Goal: Transaction & Acquisition: Purchase product/service

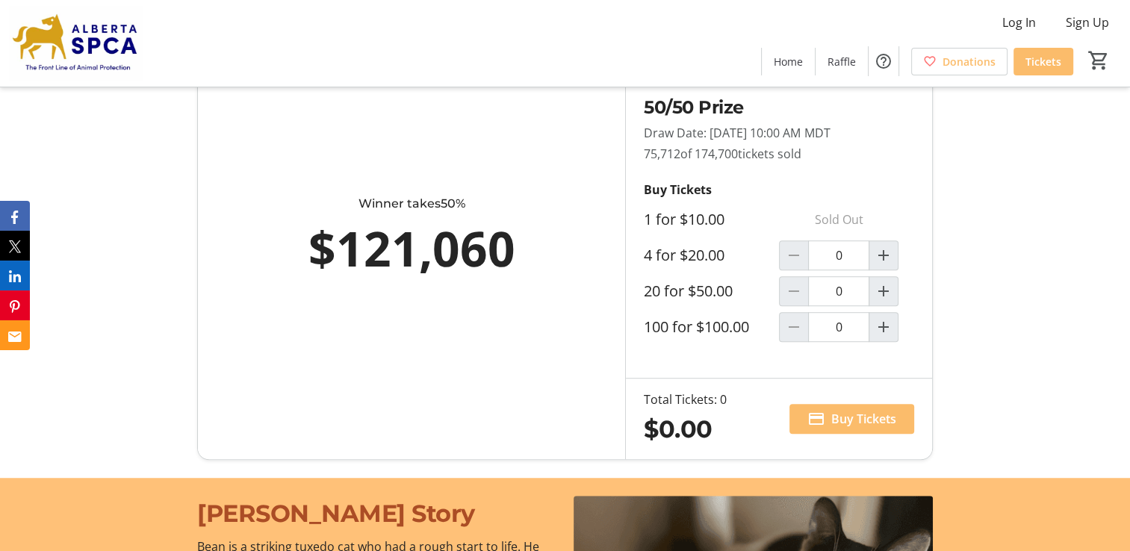
scroll to position [896, 0]
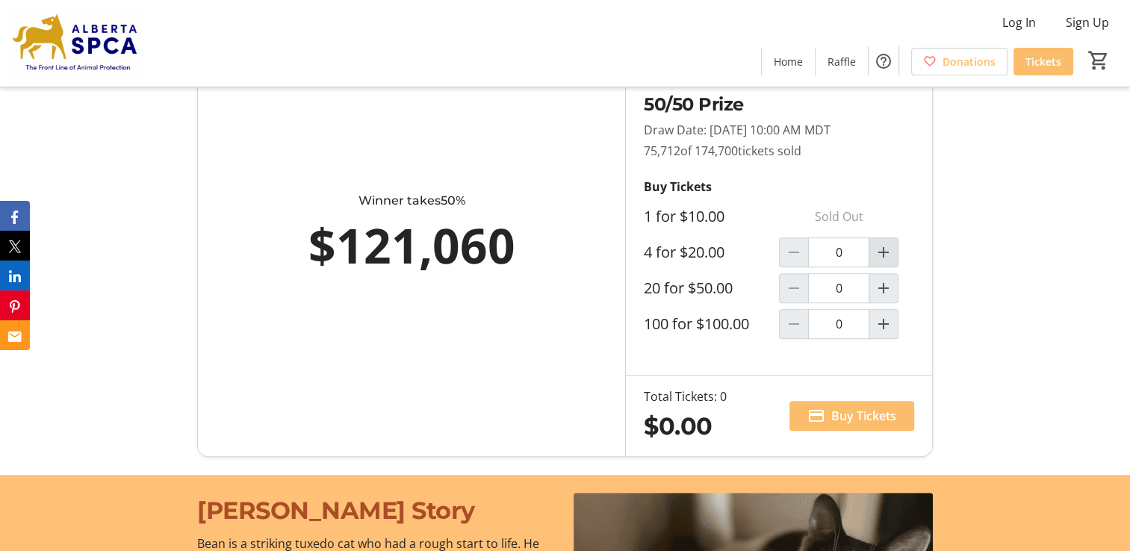
click at [886, 253] on mat-icon "Increment by one" at bounding box center [884, 253] width 18 height 18
click at [790, 252] on mat-icon "Decrement by one" at bounding box center [794, 253] width 18 height 18
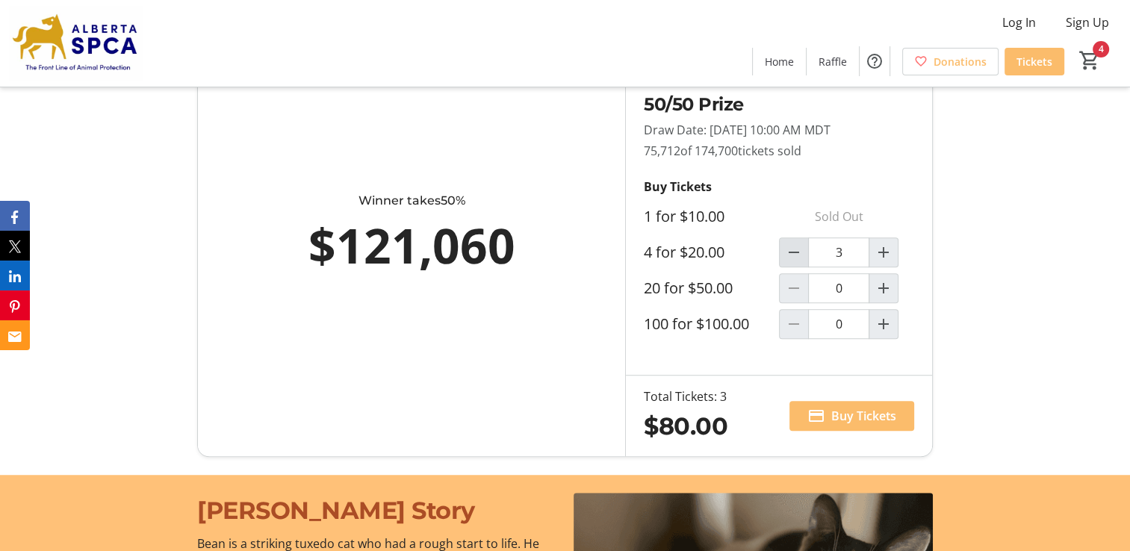
click at [790, 252] on mat-icon "Decrement by one" at bounding box center [794, 253] width 18 height 18
type input "1"
click at [840, 415] on span "Buy Tickets" at bounding box center [863, 416] width 65 height 18
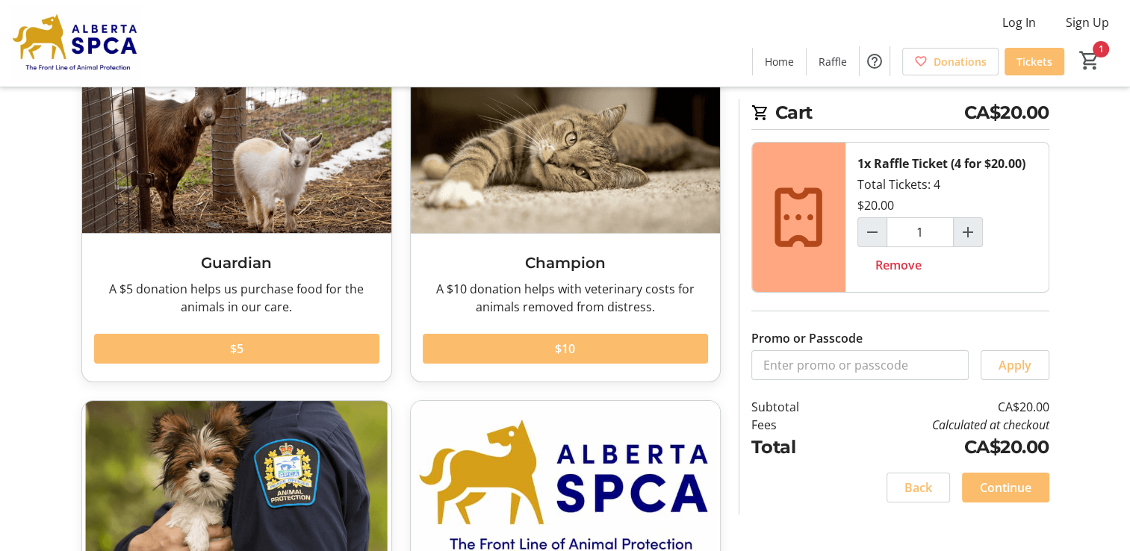
scroll to position [149, 0]
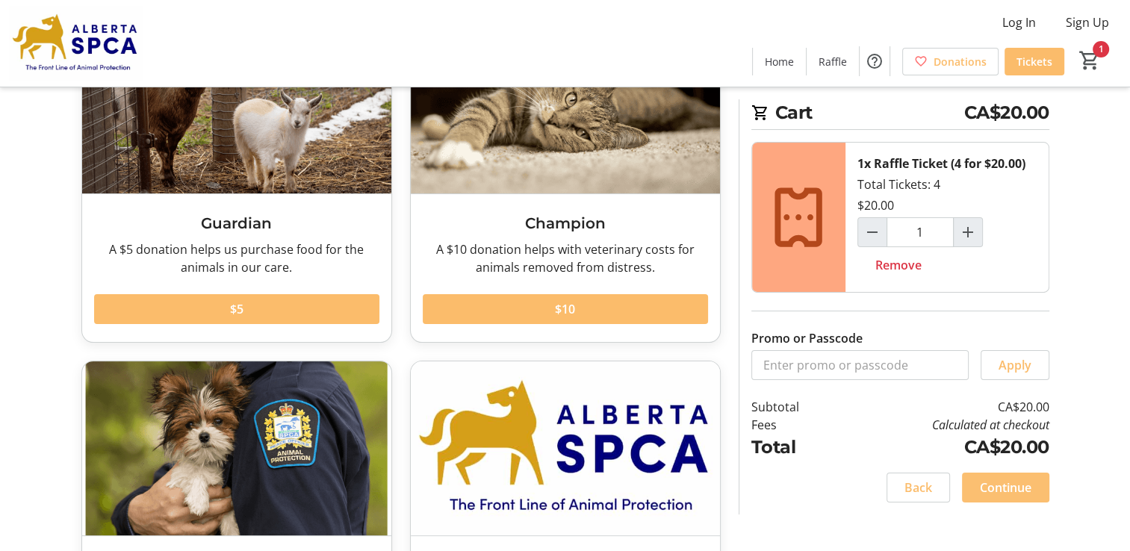
click at [1019, 492] on span "Continue" at bounding box center [1006, 488] width 52 height 18
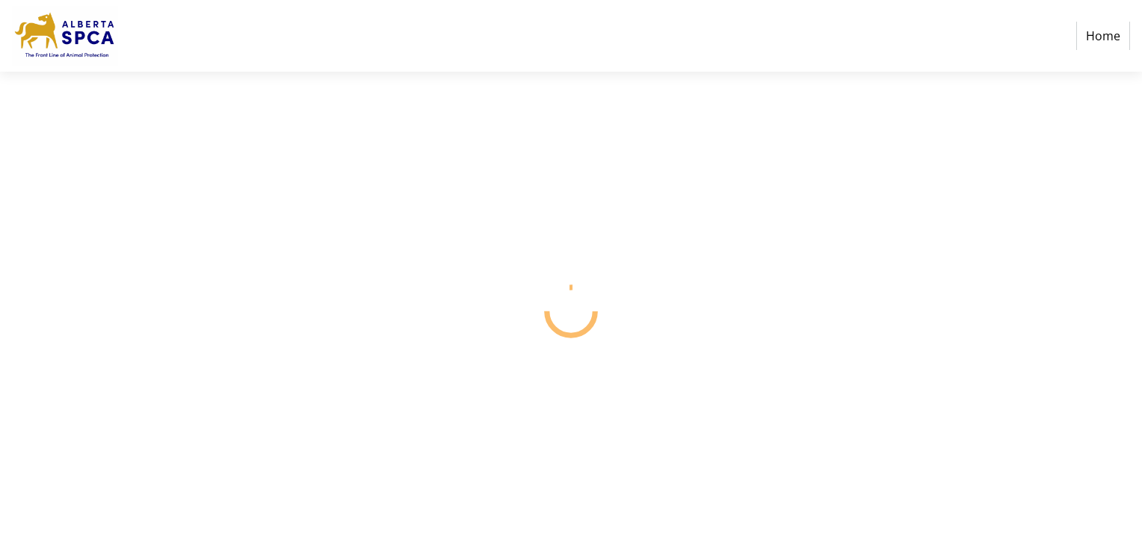
select select "CA"
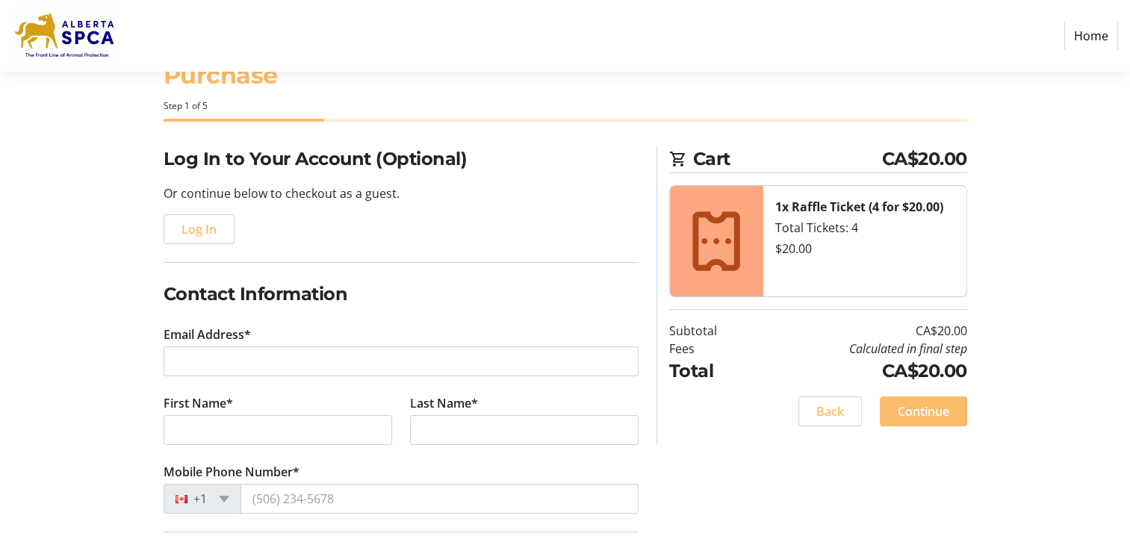
scroll to position [75, 0]
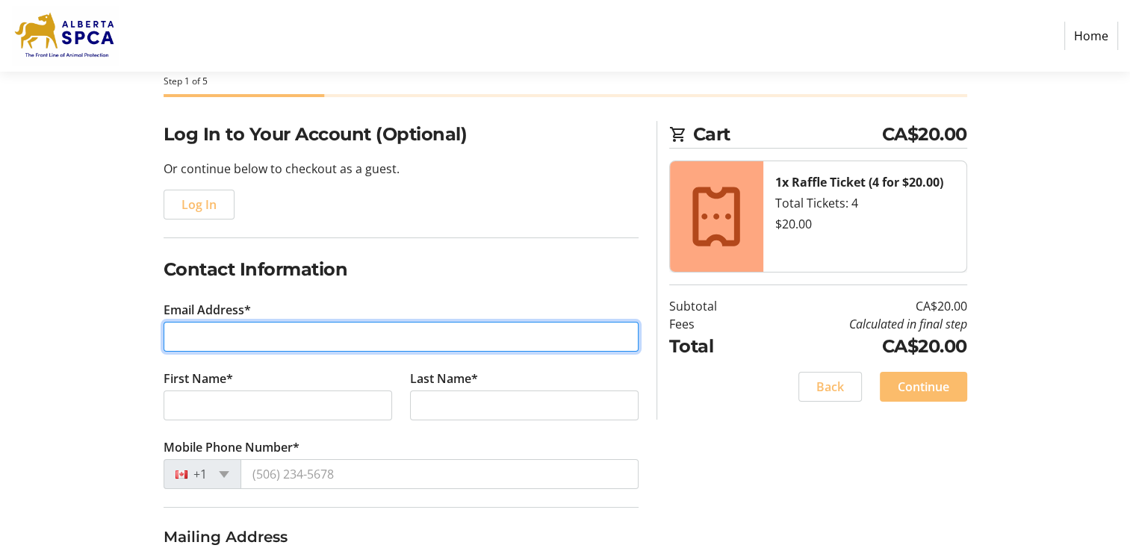
click at [265, 327] on input "Email Address*" at bounding box center [401, 337] width 475 height 30
type input "[EMAIL_ADDRESS][DOMAIN_NAME]"
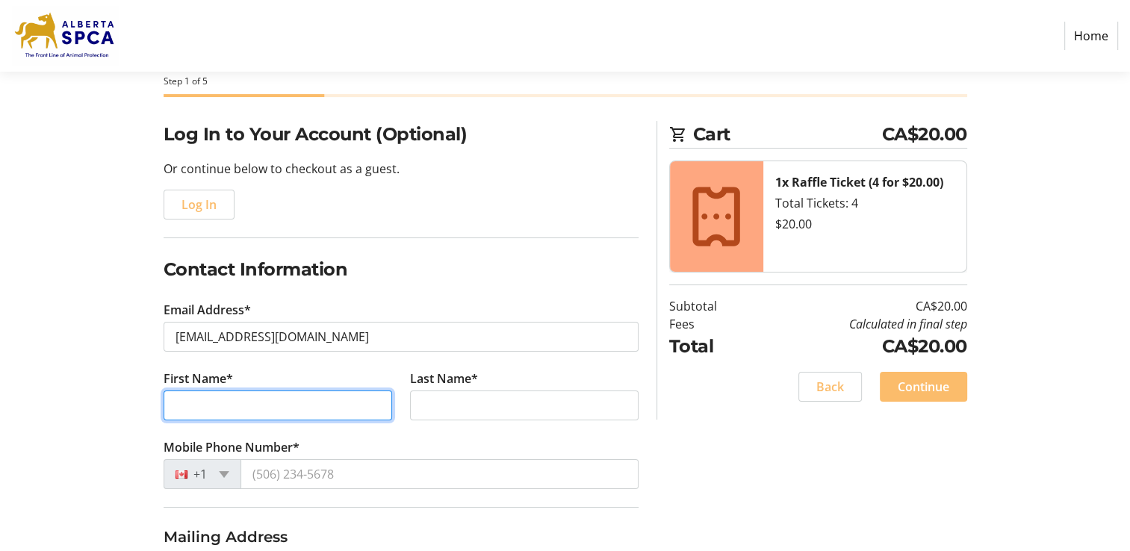
type input "[PERSON_NAME]"
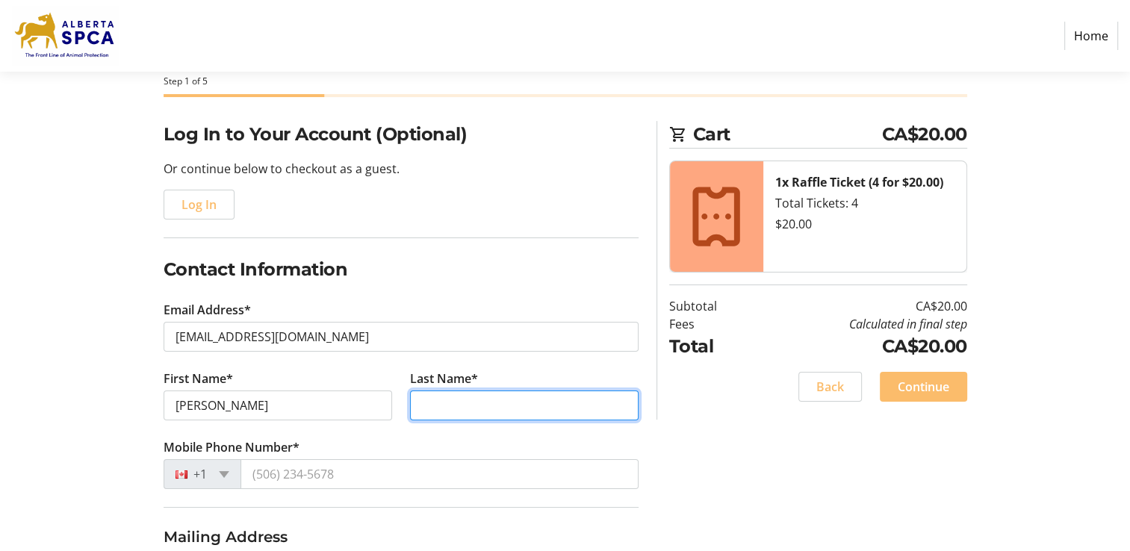
type input "[PERSON_NAME]"
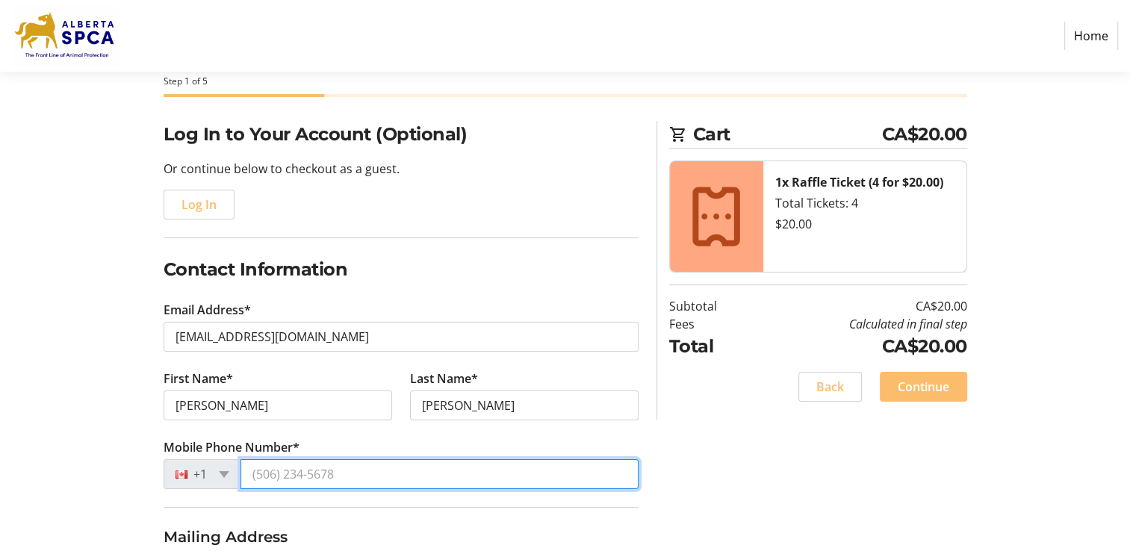
type input "[PHONE_NUMBER]"
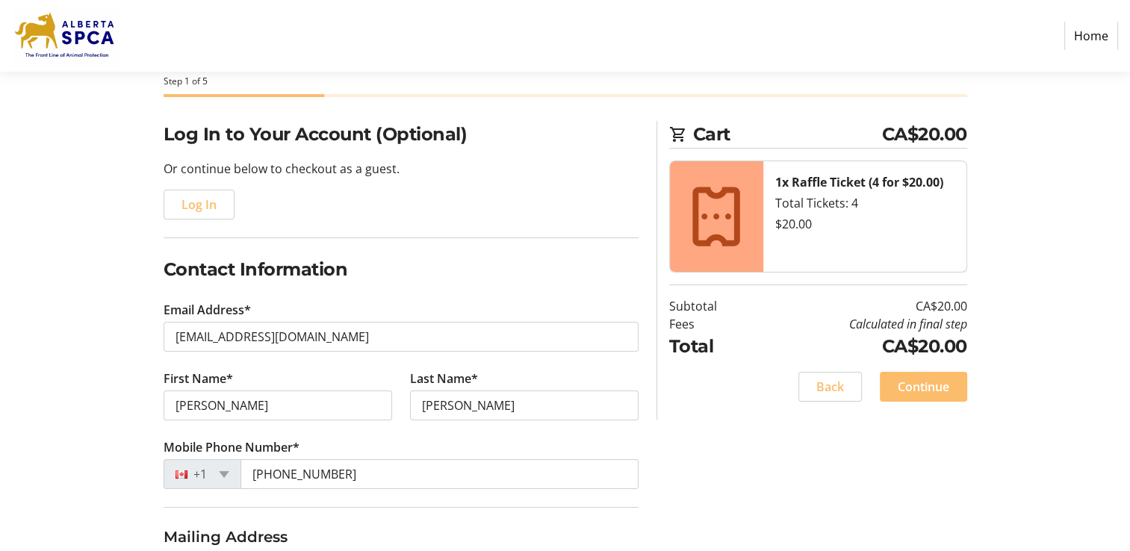
type input "[GEOGRAPHIC_DATA][STREET_ADDRESS]"
type input "[GEOGRAPHIC_DATA]"
select select "AB"
type input "T2X4V7"
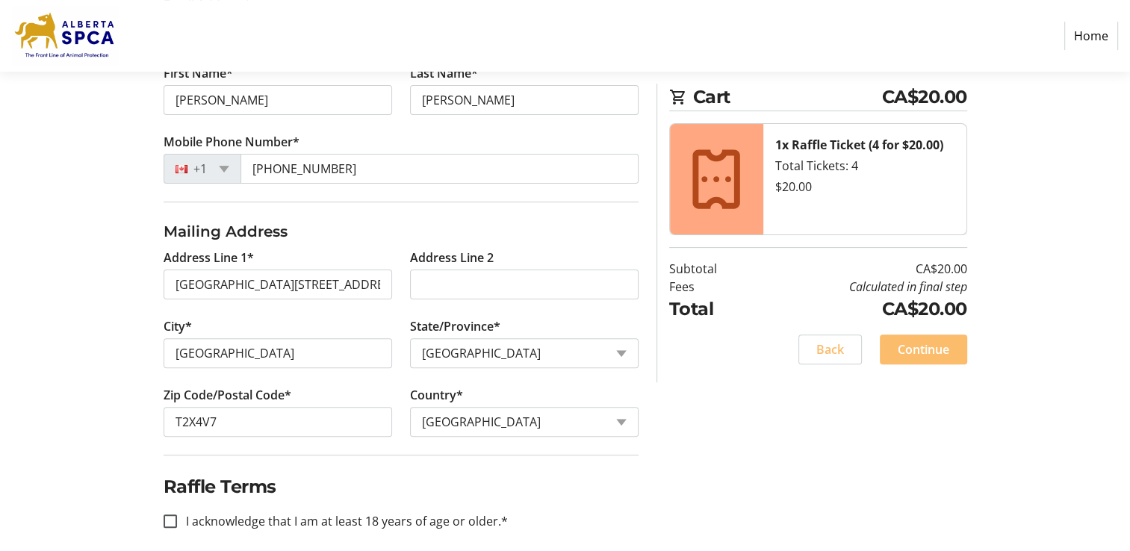
scroll to position [392, 0]
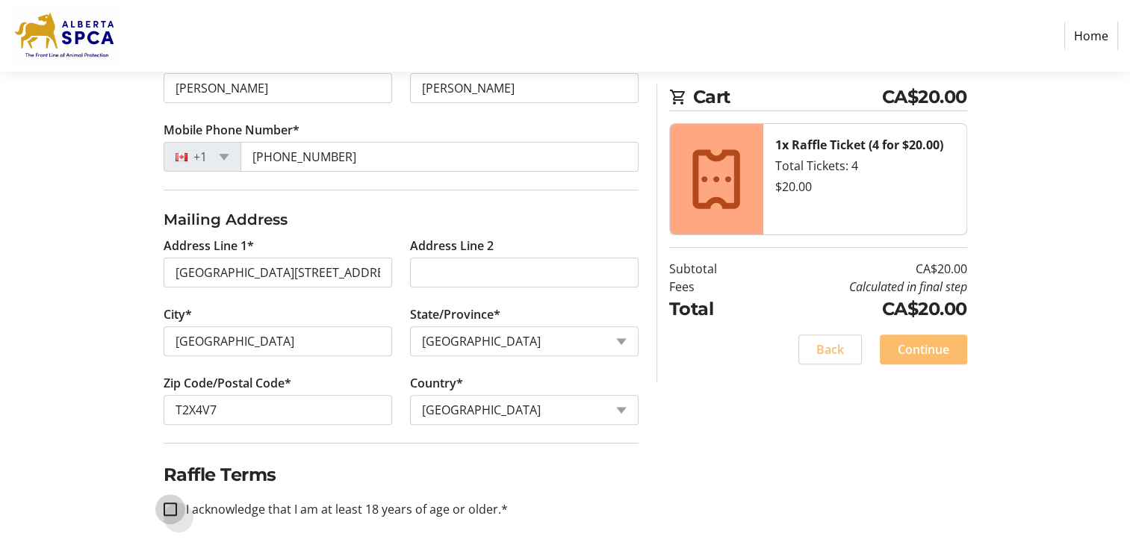
click at [169, 510] on input "I acknowledge that I am at least 18 years of age or older.*" at bounding box center [170, 509] width 13 height 13
checkbox input "true"
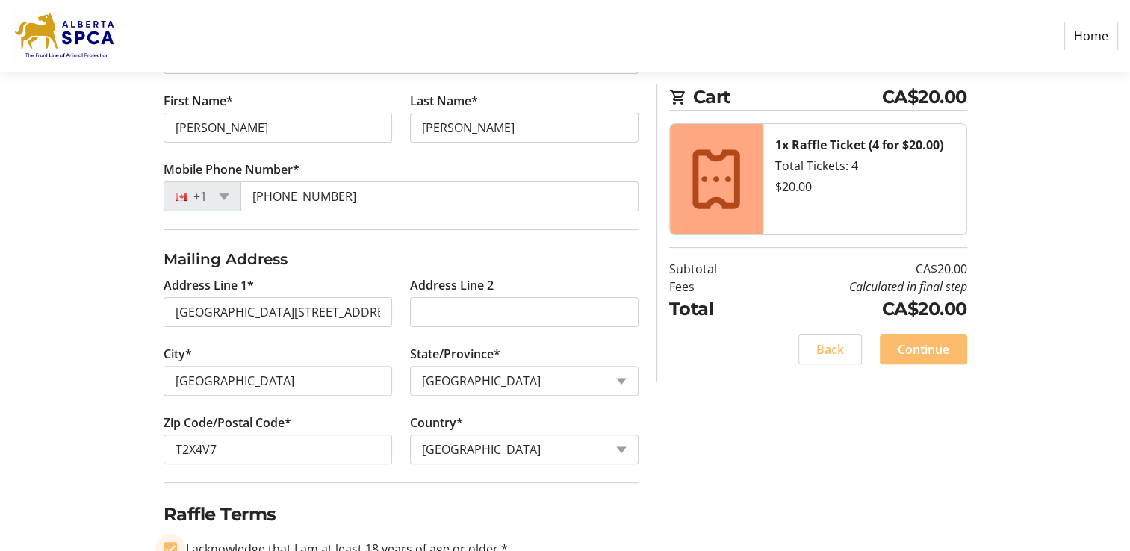
scroll to position [318, 0]
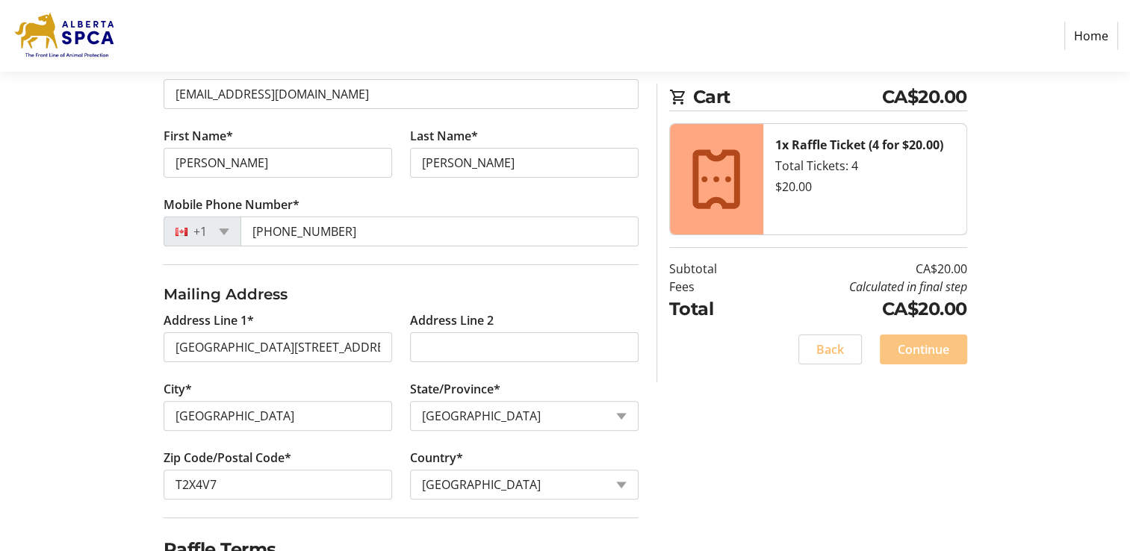
click at [920, 348] on span "Continue" at bounding box center [924, 350] width 52 height 18
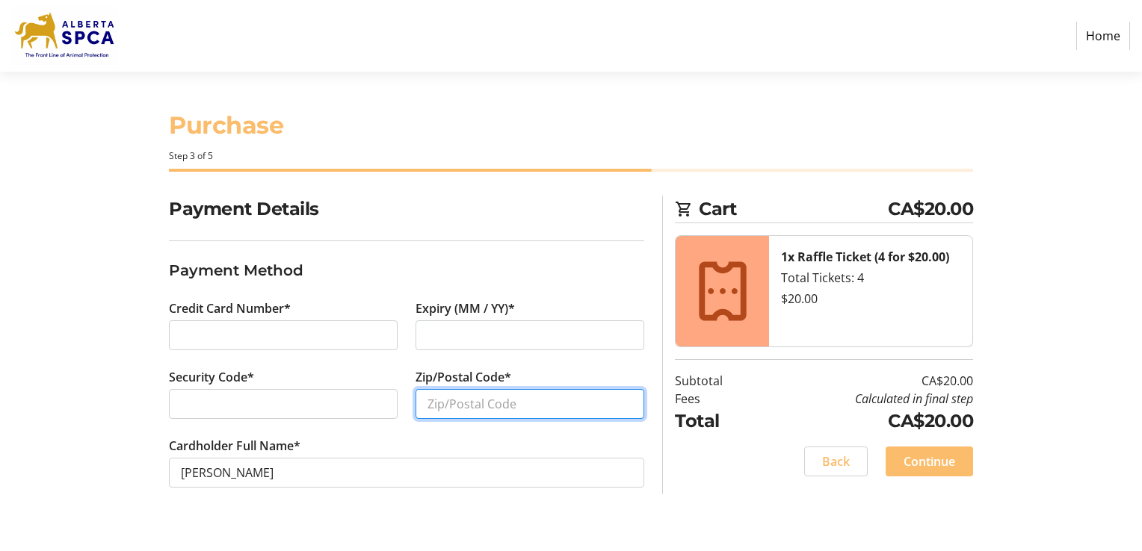
click at [437, 403] on input "Zip/Postal Code*" at bounding box center [529, 404] width 229 height 30
type input "T2X 4V7"
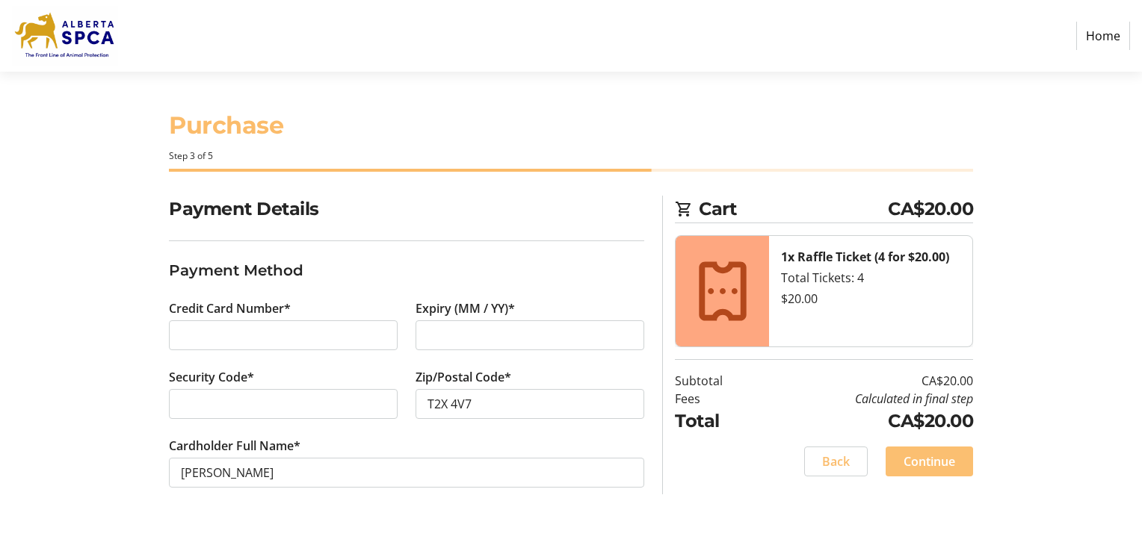
click at [932, 466] on span "Continue" at bounding box center [929, 462] width 52 height 18
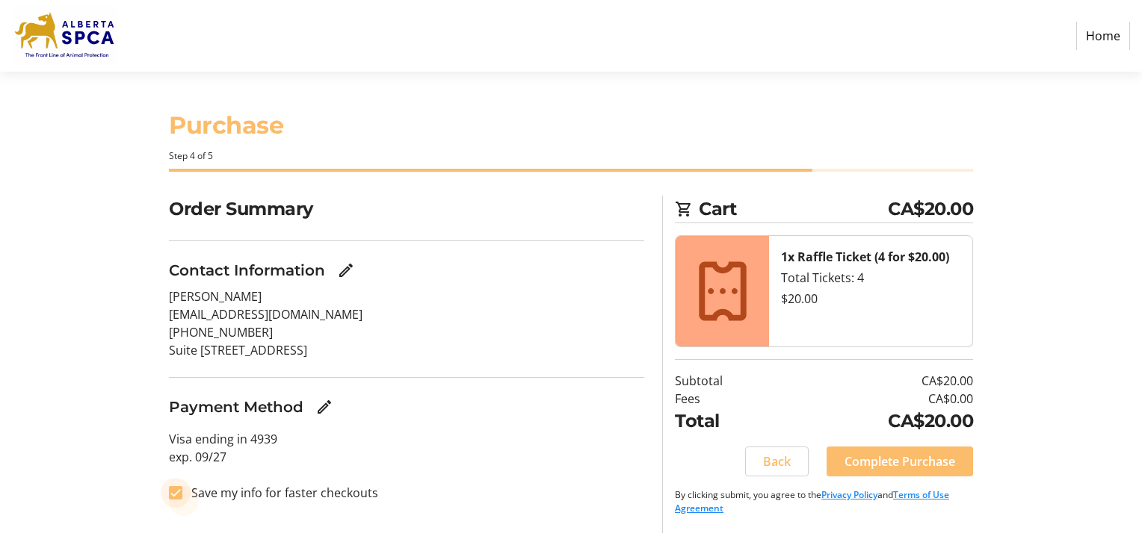
click at [176, 495] on input "Save my info for faster checkouts" at bounding box center [175, 492] width 13 height 13
checkbox input "false"
click at [899, 464] on span "Complete Purchase" at bounding box center [899, 462] width 111 height 18
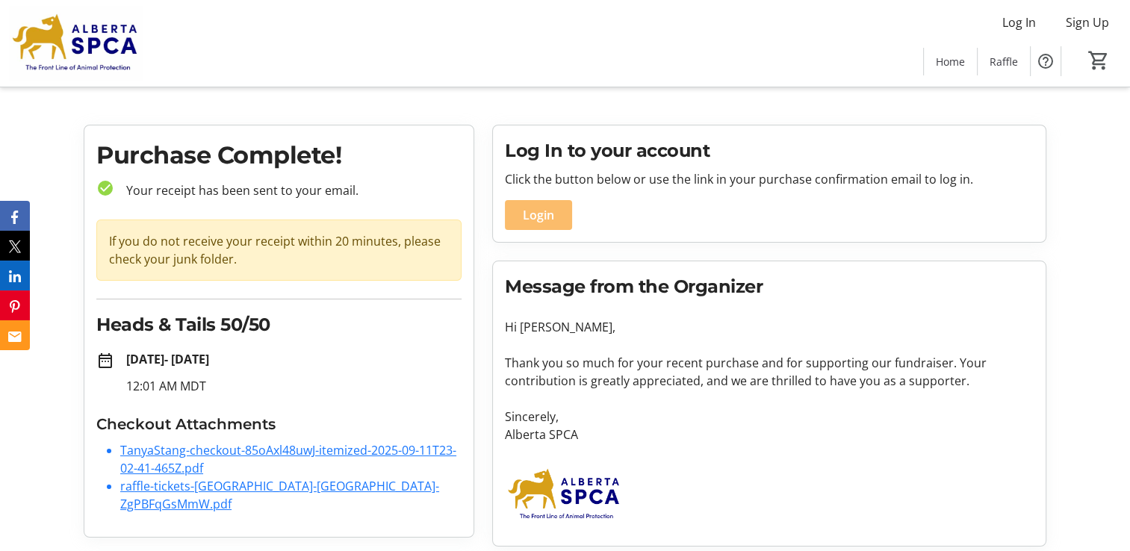
scroll to position [18, 0]
